Goal: Task Accomplishment & Management: Manage account settings

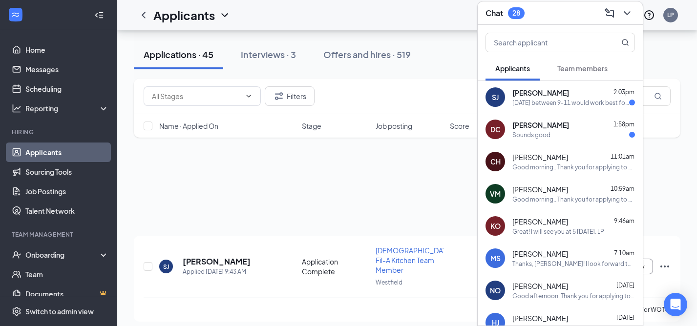
scroll to position [144, 0]
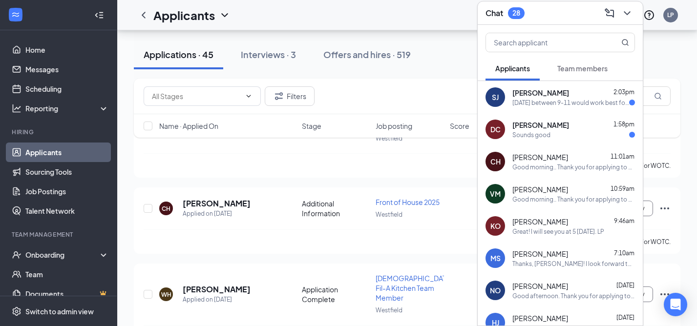
click at [540, 123] on span "[PERSON_NAME]" at bounding box center [540, 125] width 57 height 10
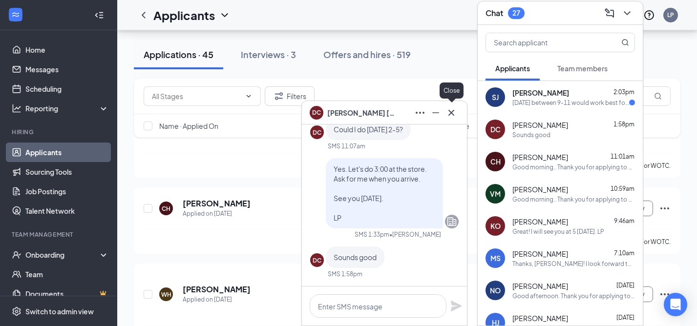
click at [449, 115] on icon "Cross" at bounding box center [451, 112] width 6 height 6
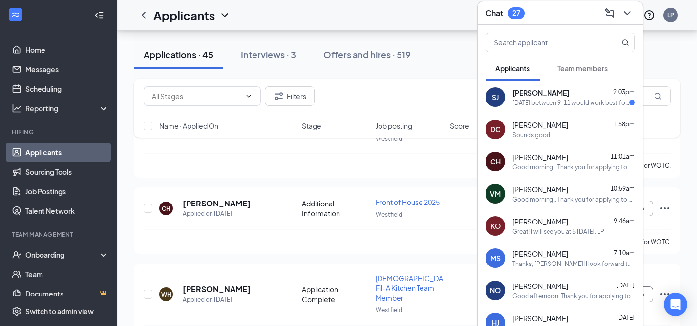
click at [534, 100] on div "Friday between 9-11 would work best for me" at bounding box center [570, 103] width 117 height 8
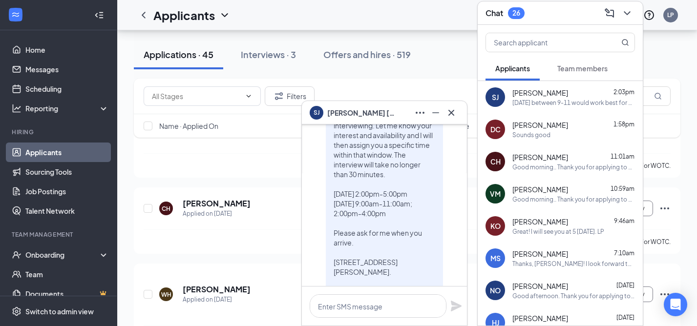
scroll to position [-131, 0]
click at [454, 115] on icon "Cross" at bounding box center [451, 113] width 12 height 12
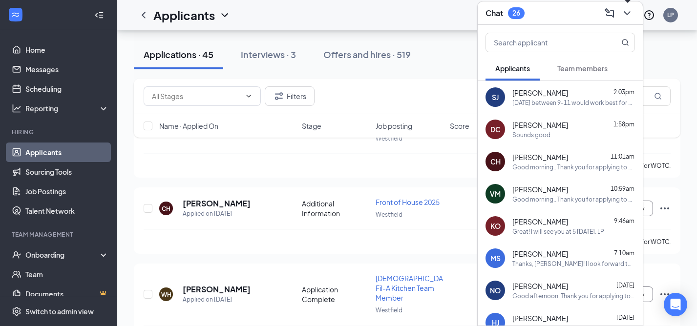
click at [628, 11] on icon "ChevronDown" at bounding box center [627, 13] width 12 height 12
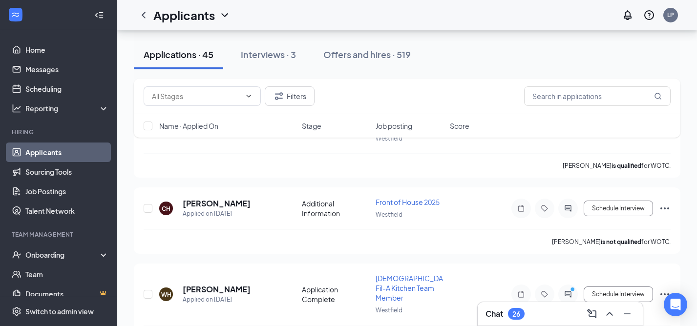
click at [495, 312] on h3 "Chat" at bounding box center [494, 314] width 18 height 11
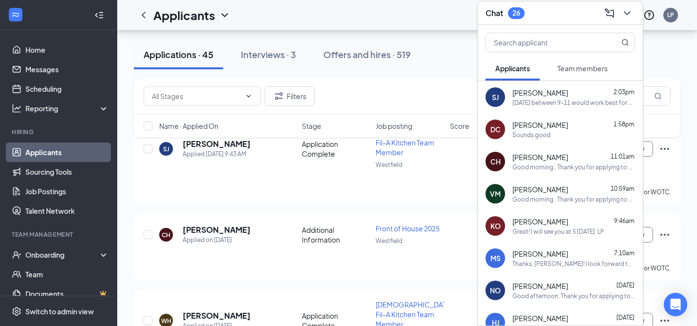
scroll to position [119, 0]
click at [628, 12] on icon "ChevronDown" at bounding box center [626, 13] width 6 height 4
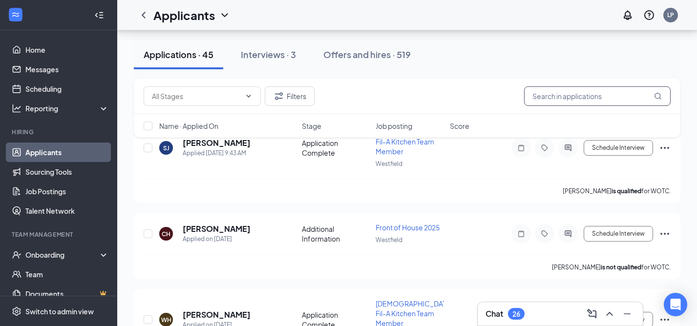
click at [564, 100] on input "text" at bounding box center [597, 96] width 146 height 20
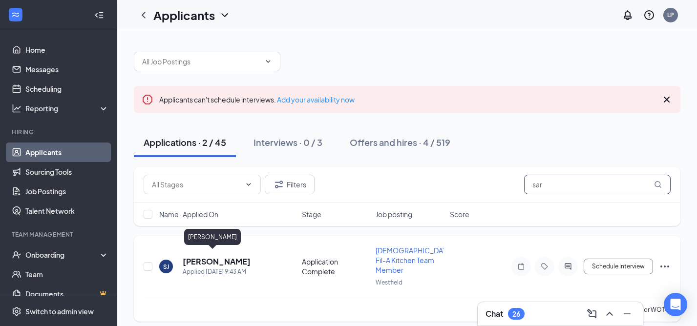
type input "sar"
click at [210, 256] on h5 "[PERSON_NAME]" at bounding box center [217, 261] width 68 height 11
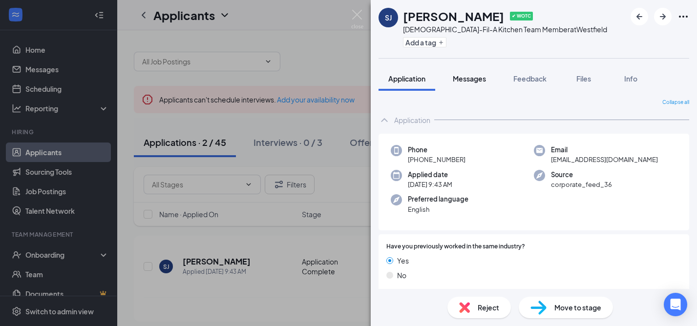
click at [469, 82] on span "Messages" at bounding box center [469, 78] width 33 height 9
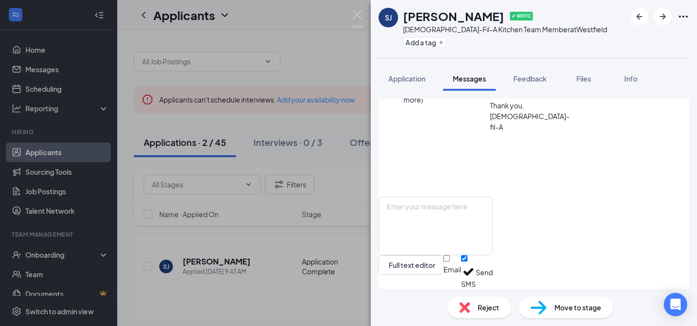
scroll to position [814, 0]
click at [433, 217] on textarea at bounding box center [435, 226] width 114 height 59
type textarea "o"
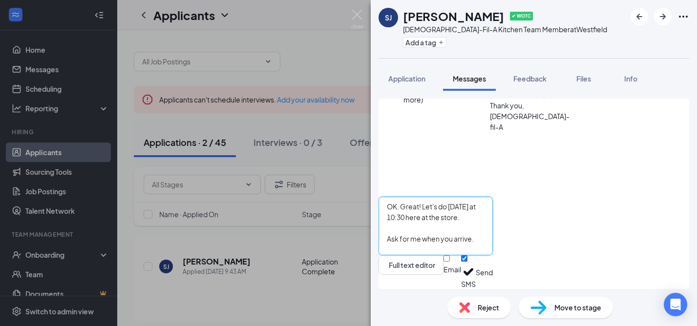
type textarea "OK. Great! Let's do Friday at 10:30 here at the store. Ask for me when you arri…"
click at [493, 267] on button "Send" at bounding box center [484, 272] width 17 height 34
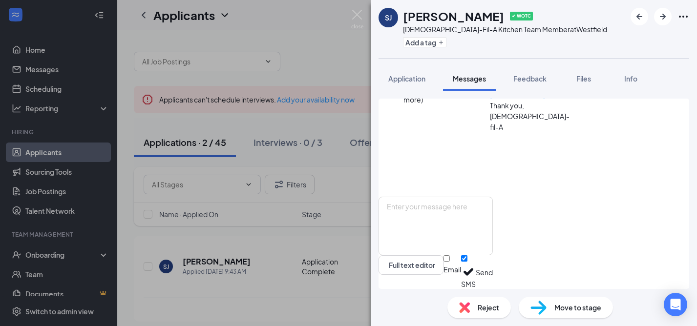
scroll to position [910, 0]
click at [356, 12] on img at bounding box center [357, 19] width 12 height 19
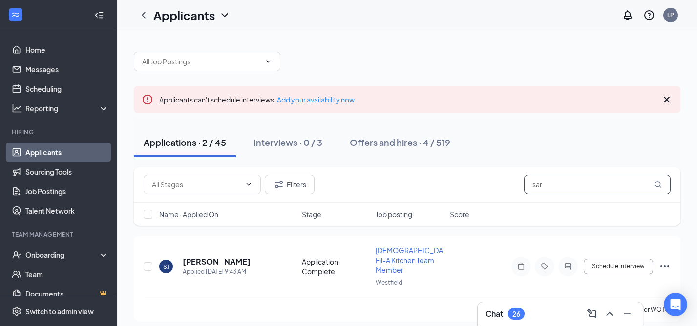
drag, startPoint x: 546, startPoint y: 187, endPoint x: 520, endPoint y: 186, distance: 26.4
click at [520, 186] on div "Filters sar" at bounding box center [407, 185] width 527 height 20
click at [491, 316] on h3 "Chat" at bounding box center [494, 314] width 18 height 11
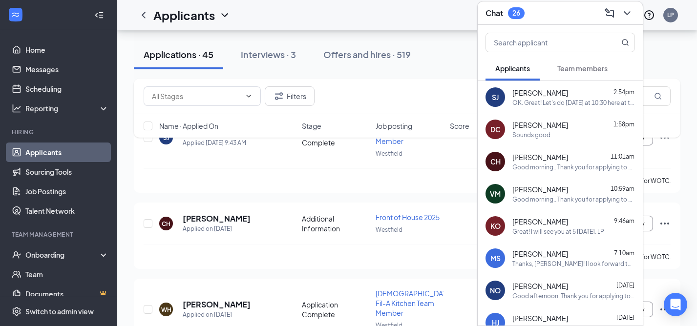
scroll to position [132, 0]
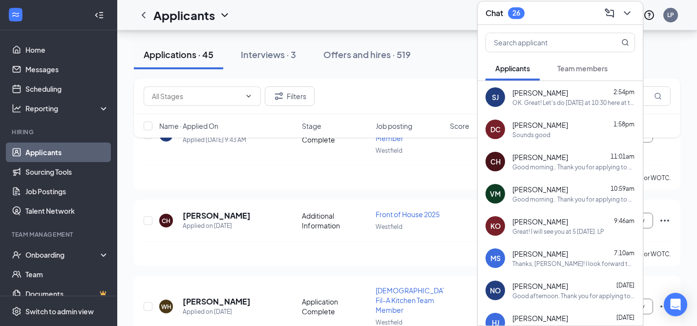
click at [576, 69] on span "Team members" at bounding box center [582, 68] width 50 height 9
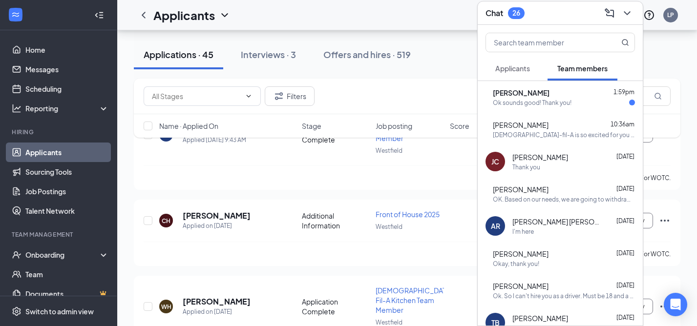
click at [550, 103] on div "Ok sounds good! Thank you!" at bounding box center [532, 103] width 79 height 8
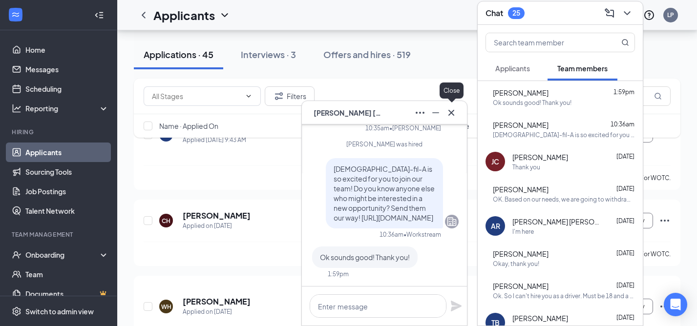
click at [449, 116] on icon "Cross" at bounding box center [451, 113] width 12 height 12
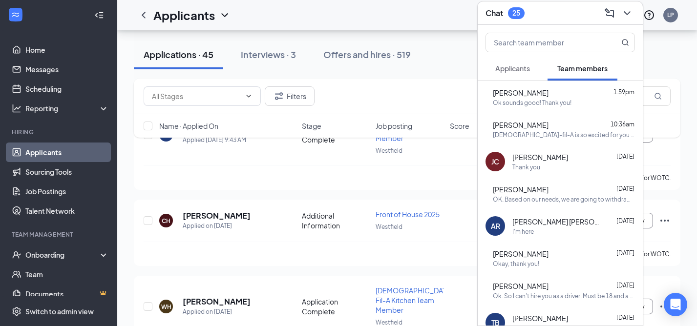
click at [515, 72] on span "Applicants" at bounding box center [512, 68] width 35 height 9
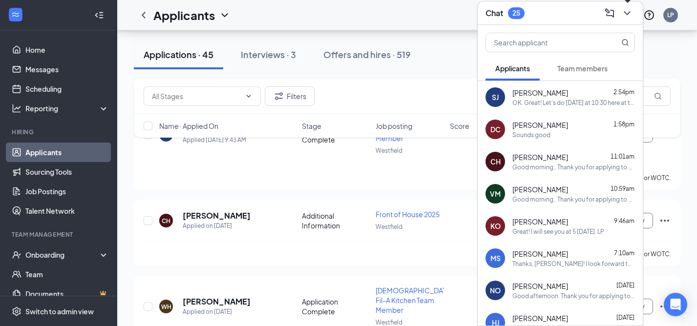
click at [624, 10] on icon "ChevronDown" at bounding box center [627, 13] width 12 height 12
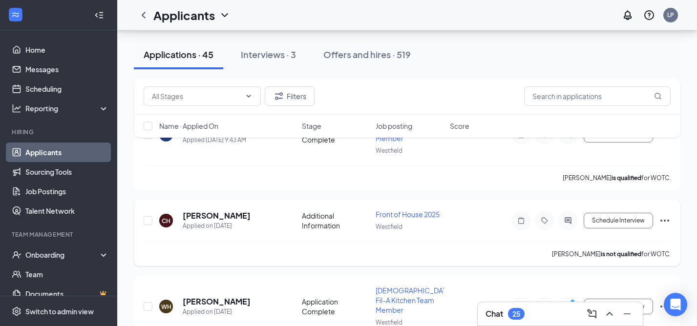
scroll to position [0, 0]
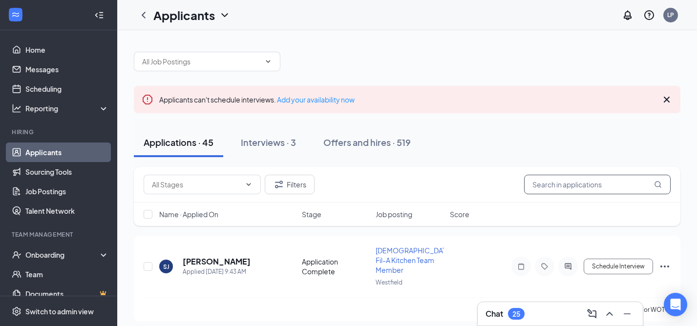
click at [542, 183] on input "text" at bounding box center [597, 185] width 146 height 20
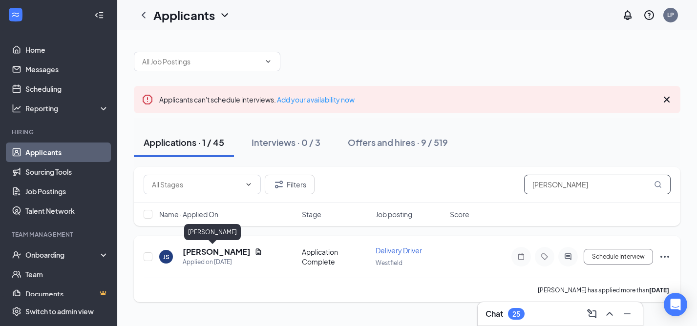
type input "[PERSON_NAME]"
click at [206, 253] on h5 "[PERSON_NAME]" at bounding box center [217, 252] width 68 height 11
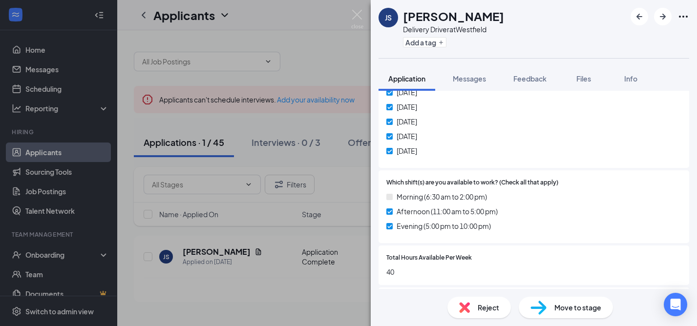
scroll to position [497, 0]
click at [356, 19] on img at bounding box center [357, 19] width 12 height 19
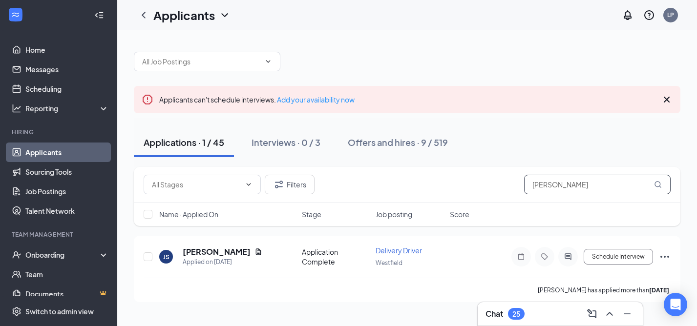
drag, startPoint x: 558, startPoint y: 187, endPoint x: 501, endPoint y: 187, distance: 56.6
click at [501, 187] on div "Filters [PERSON_NAME]" at bounding box center [407, 185] width 527 height 20
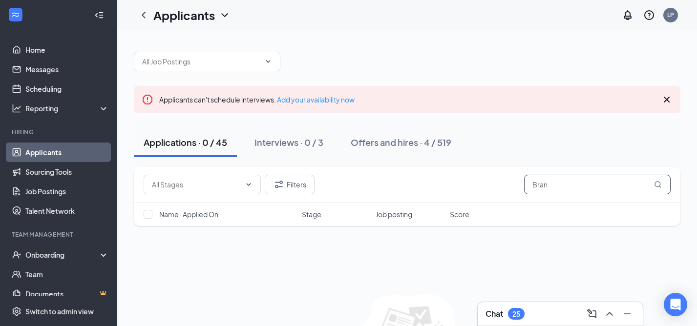
type input "Bra"
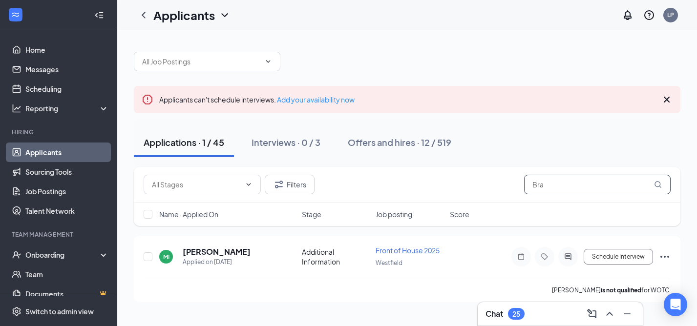
drag, startPoint x: 549, startPoint y: 185, endPoint x: 530, endPoint y: 184, distance: 19.1
click at [530, 184] on input "Bra" at bounding box center [597, 185] width 146 height 20
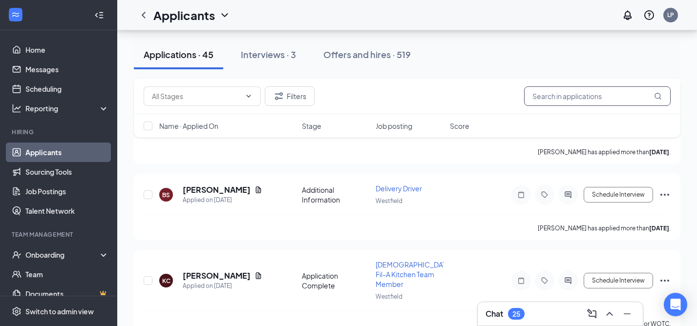
scroll to position [703, 0]
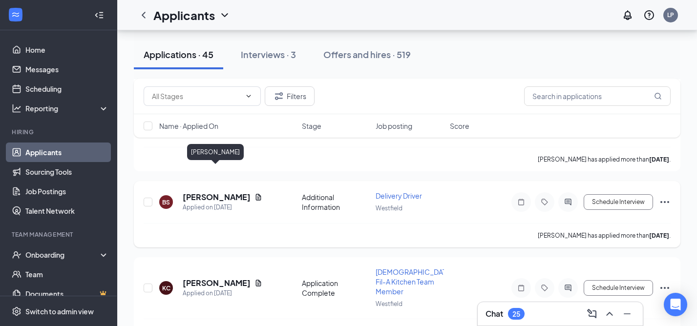
click at [227, 192] on h5 "[PERSON_NAME]" at bounding box center [217, 197] width 68 height 11
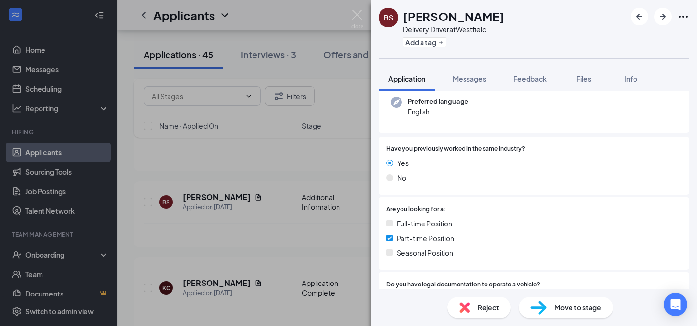
scroll to position [33, 0]
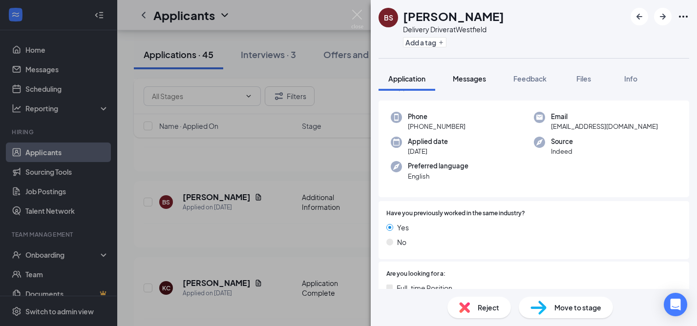
click at [463, 81] on span "Messages" at bounding box center [469, 78] width 33 height 9
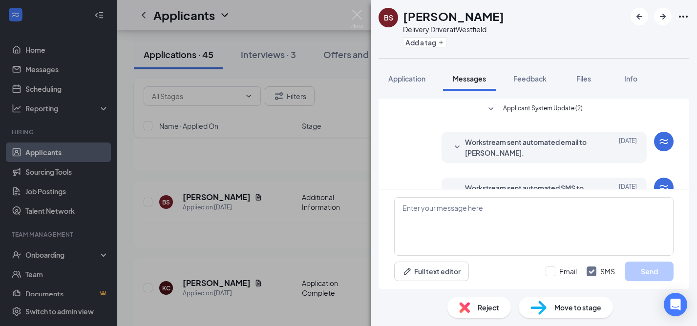
scroll to position [30, 0]
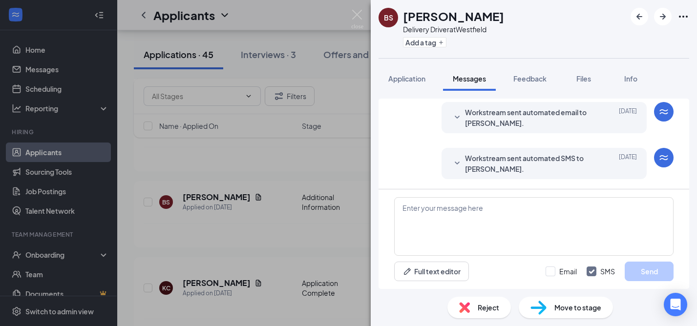
click at [485, 313] on div "Reject" at bounding box center [478, 307] width 63 height 21
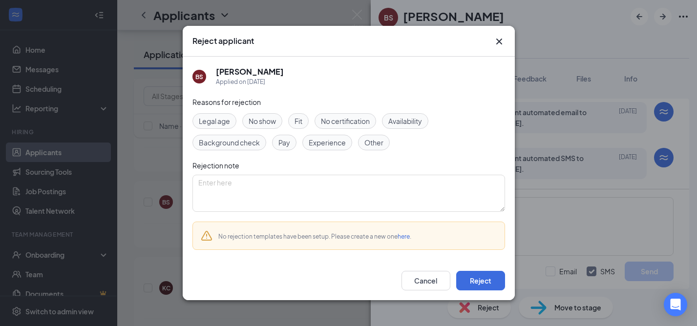
click at [406, 121] on span "Availability" at bounding box center [405, 121] width 34 height 11
click at [258, 179] on textarea at bounding box center [348, 193] width 312 height 37
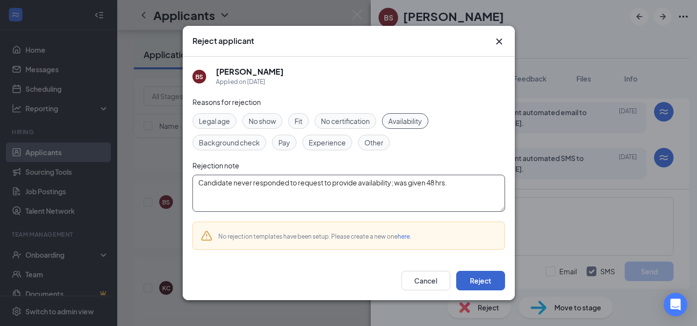
type textarea "Candidate never responded to request to provide availability; was given 48 hrs."
click at [478, 282] on button "Reject" at bounding box center [480, 281] width 49 height 20
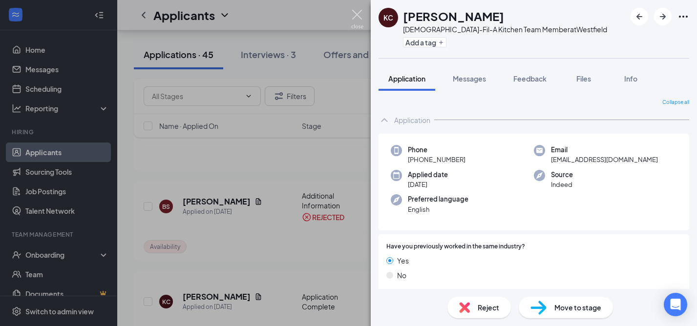
click at [360, 16] on img at bounding box center [357, 19] width 12 height 19
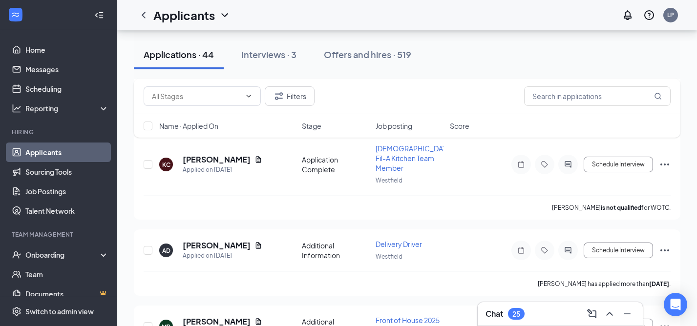
scroll to position [764, 0]
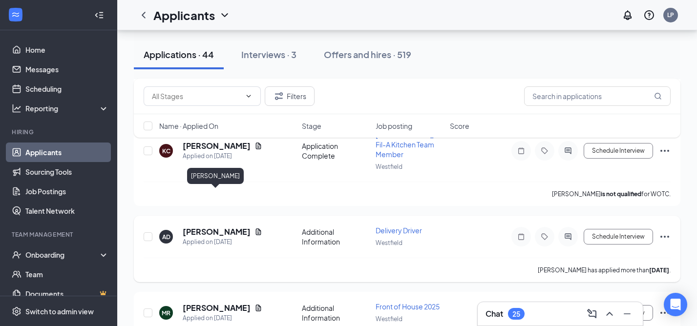
click at [205, 227] on h5 "[PERSON_NAME]" at bounding box center [217, 232] width 68 height 11
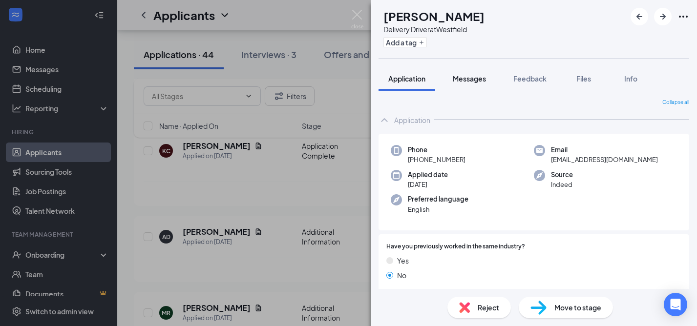
click at [468, 79] on span "Messages" at bounding box center [469, 78] width 33 height 9
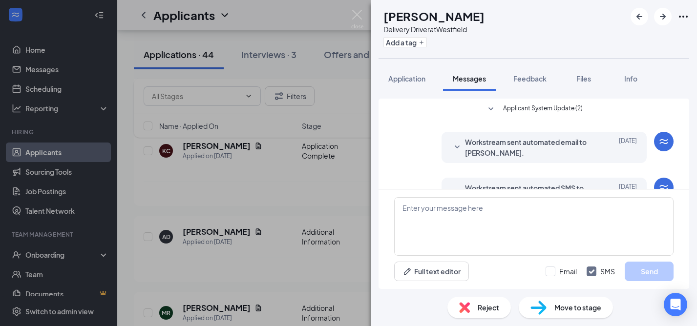
scroll to position [30, 0]
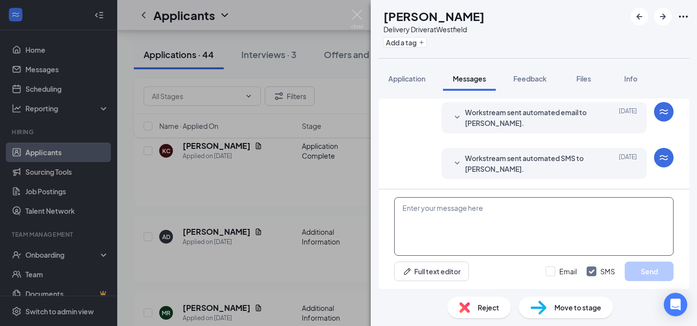
click at [436, 215] on textarea at bounding box center [533, 226] width 279 height 59
click at [480, 309] on span "Reject" at bounding box center [488, 307] width 21 height 11
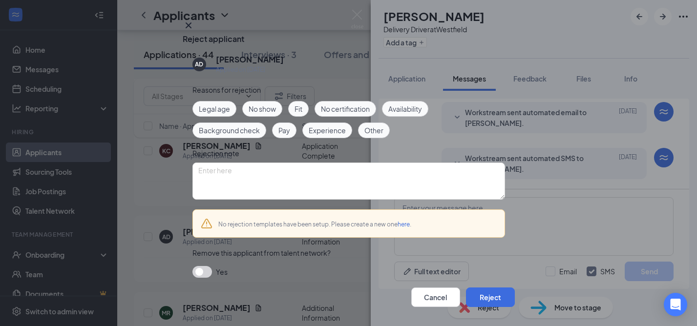
click at [416, 114] on span "Availability" at bounding box center [405, 109] width 34 height 11
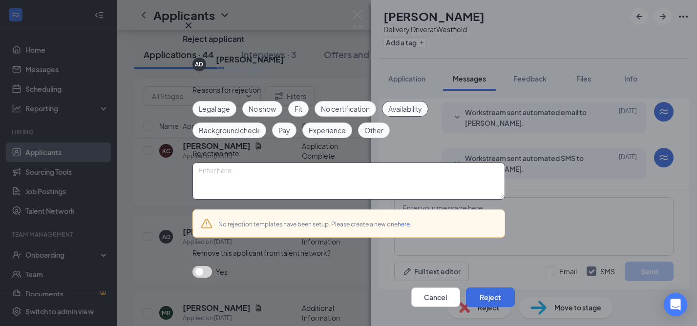
click at [257, 191] on textarea at bounding box center [348, 181] width 312 height 37
type textarea "Candidate never responded to request to update availability; was given 48 hours…"
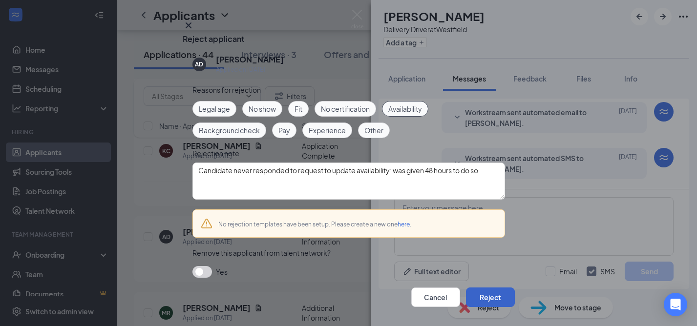
click at [470, 288] on button "Reject" at bounding box center [490, 298] width 49 height 20
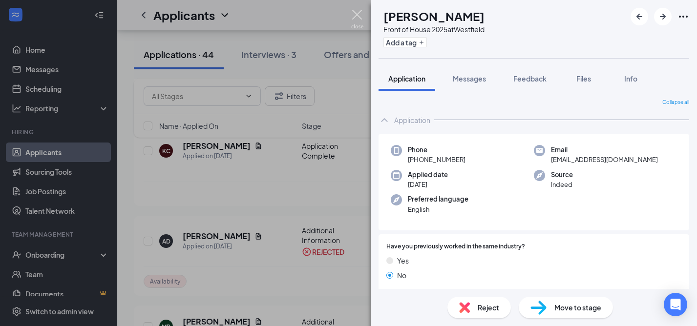
click at [355, 13] on img at bounding box center [357, 19] width 12 height 19
